Goal: Navigation & Orientation: Understand site structure

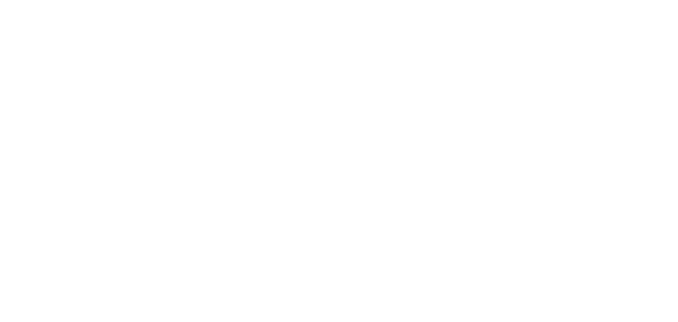
click at [392, 209] on body at bounding box center [339, 161] width 678 height 322
click at [97, 91] on div at bounding box center [338, 79] width 663 height 159
